Goal: Task Accomplishment & Management: Manage account settings

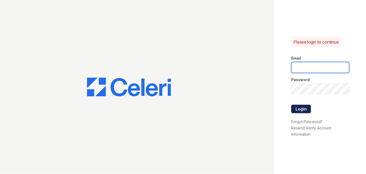
type input "darija.dedic@esusu.org"
click at [300, 110] on button "Login" at bounding box center [301, 109] width 20 height 8
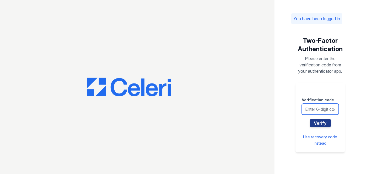
click at [310, 107] on input "text" at bounding box center [320, 109] width 37 height 11
type input "637824"
click at [310, 119] on button "Verify" at bounding box center [320, 123] width 21 height 8
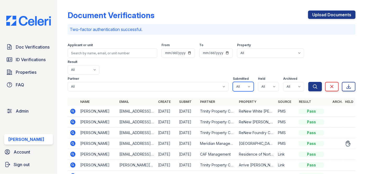
click at [244, 82] on select "All true false" at bounding box center [243, 86] width 21 height 9
select select "true"
click at [233, 82] on select "All true false" at bounding box center [243, 86] width 21 height 9
click at [272, 82] on select "All true false" at bounding box center [268, 86] width 21 height 9
select select "true"
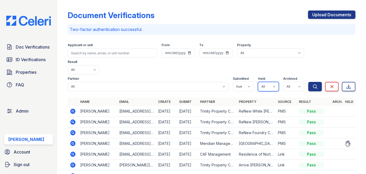
click at [258, 82] on select "All true false" at bounding box center [268, 86] width 21 height 9
click at [290, 82] on select "All true false" at bounding box center [293, 86] width 21 height 9
select select "false"
click at [283, 82] on select "All true false" at bounding box center [293, 86] width 21 height 9
click at [312, 84] on icon "submit" at bounding box center [314, 86] width 5 height 5
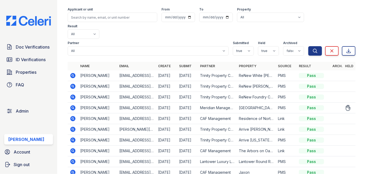
scroll to position [47, 0]
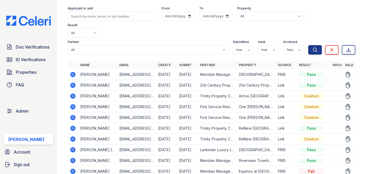
scroll to position [41, 0]
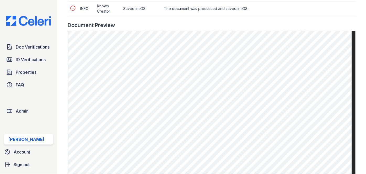
scroll to position [333, 0]
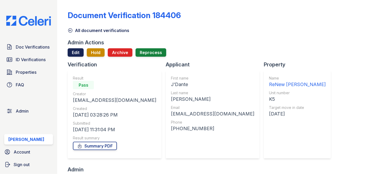
click at [72, 49] on link "Edit" at bounding box center [76, 52] width 16 height 8
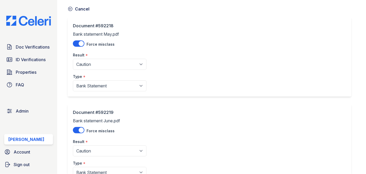
scroll to position [47, 0]
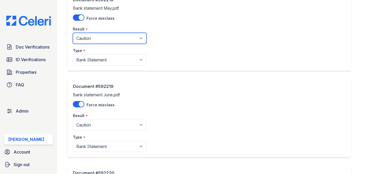
click at [98, 39] on select "Pending Sent Started Processing Pass Fail Caution Error N/A" at bounding box center [110, 38] width 74 height 11
select select "pass"
click at [73, 33] on select "Pending Sent Started Processing Pass Fail Caution Error N/A" at bounding box center [110, 38] width 74 height 11
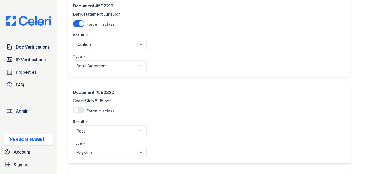
scroll to position [143, 0]
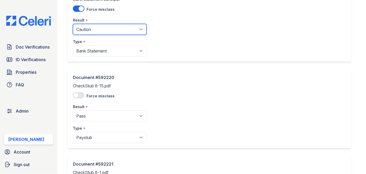
click at [88, 32] on select "Pending Sent Started Processing Pass Fail Caution Error N/A" at bounding box center [110, 29] width 74 height 11
select select "pass"
click at [73, 24] on select "Pending Sent Started Processing Pass Fail Caution Error N/A" at bounding box center [110, 29] width 74 height 11
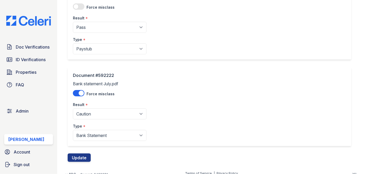
scroll to position [323, 0]
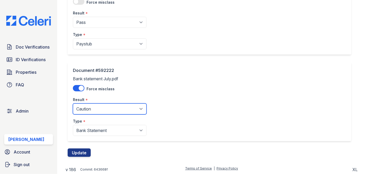
click at [97, 108] on select "Pending Sent Started Processing Pass Fail Caution Error N/A" at bounding box center [110, 108] width 74 height 11
select select "pass"
click at [73, 103] on select "Pending Sent Started Processing Pass Fail Caution Error N/A" at bounding box center [110, 108] width 74 height 11
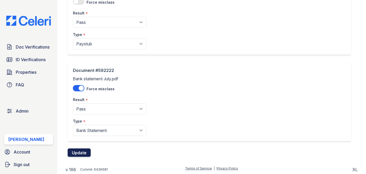
click at [83, 149] on button "Update" at bounding box center [79, 152] width 23 height 8
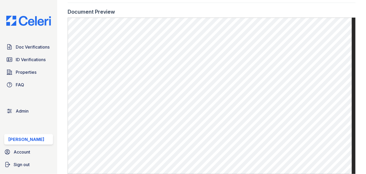
scroll to position [309, 0]
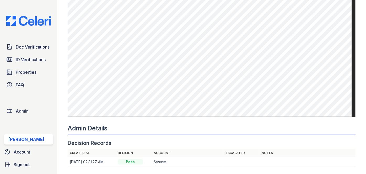
scroll to position [357, 0]
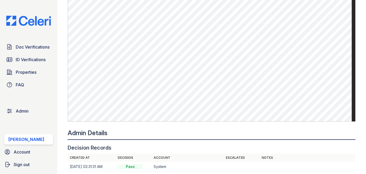
scroll to position [357, 0]
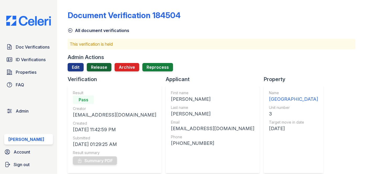
click at [106, 65] on link "Release" at bounding box center [99, 67] width 25 height 8
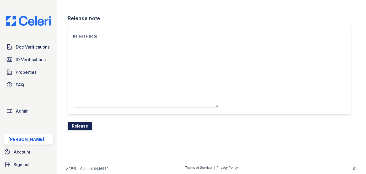
click at [82, 125] on button "Release" at bounding box center [80, 126] width 25 height 8
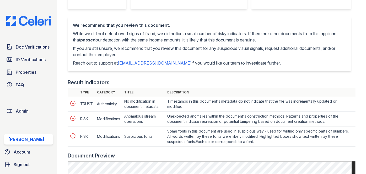
scroll to position [119, 0]
